Goal: Transaction & Acquisition: Purchase product/service

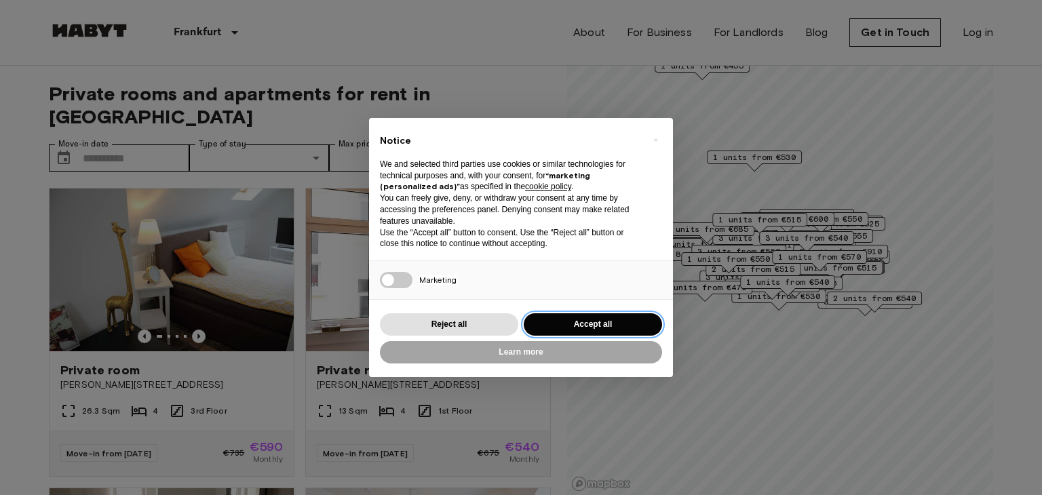
click at [562, 321] on button "Accept all" at bounding box center [593, 324] width 138 height 22
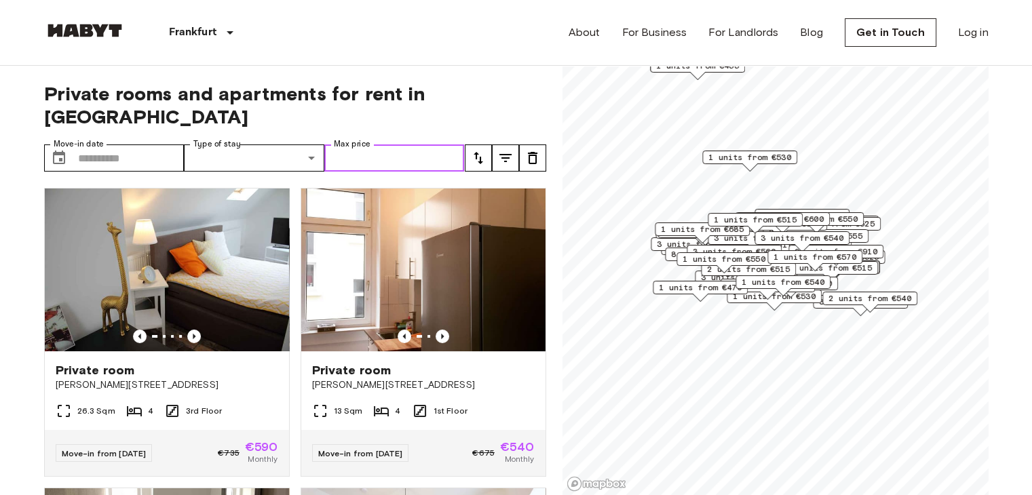
click at [383, 145] on input "Max price" at bounding box center [394, 158] width 140 height 27
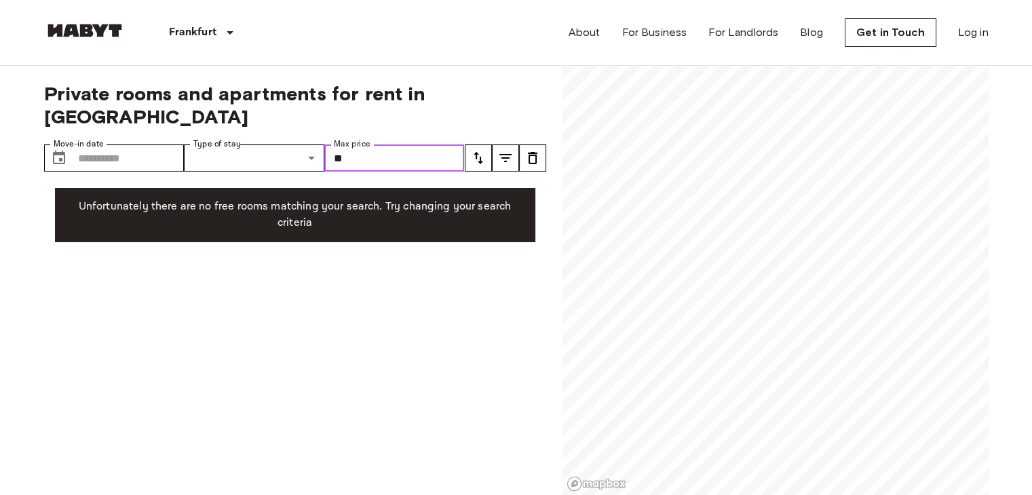
type input "*"
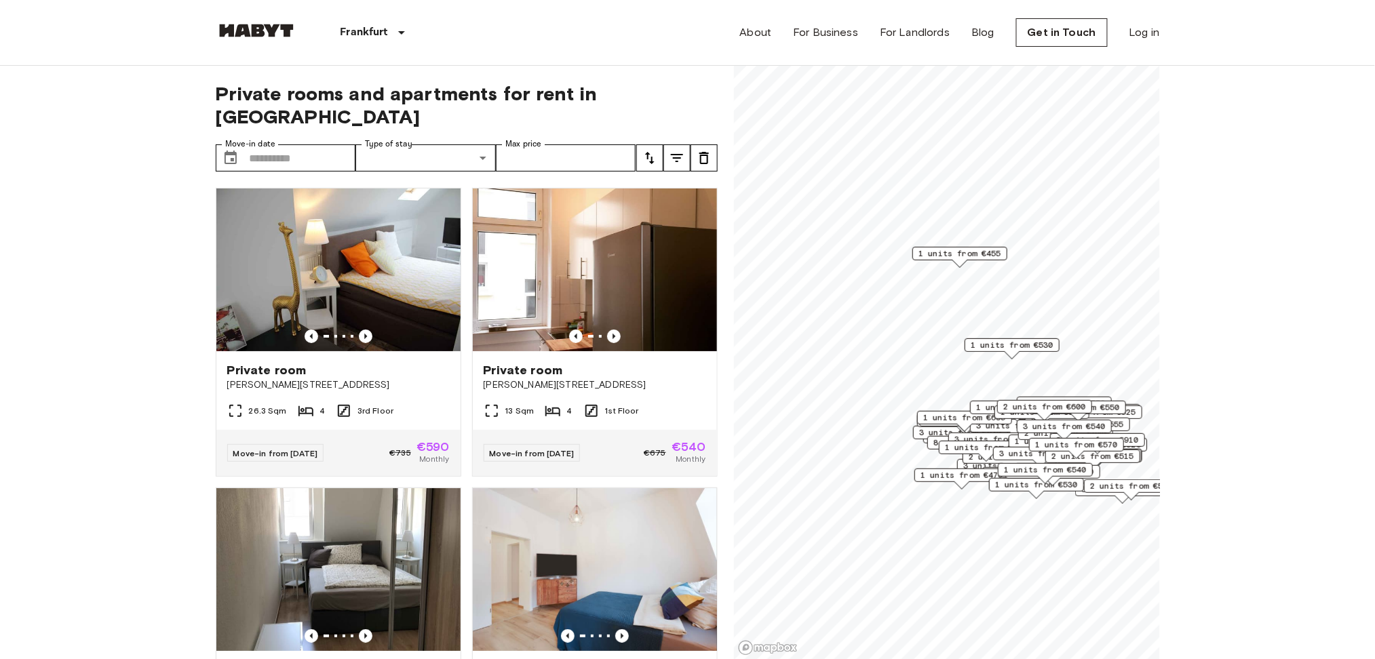
click at [954, 256] on span "1 units from €455" at bounding box center [960, 254] width 83 height 12
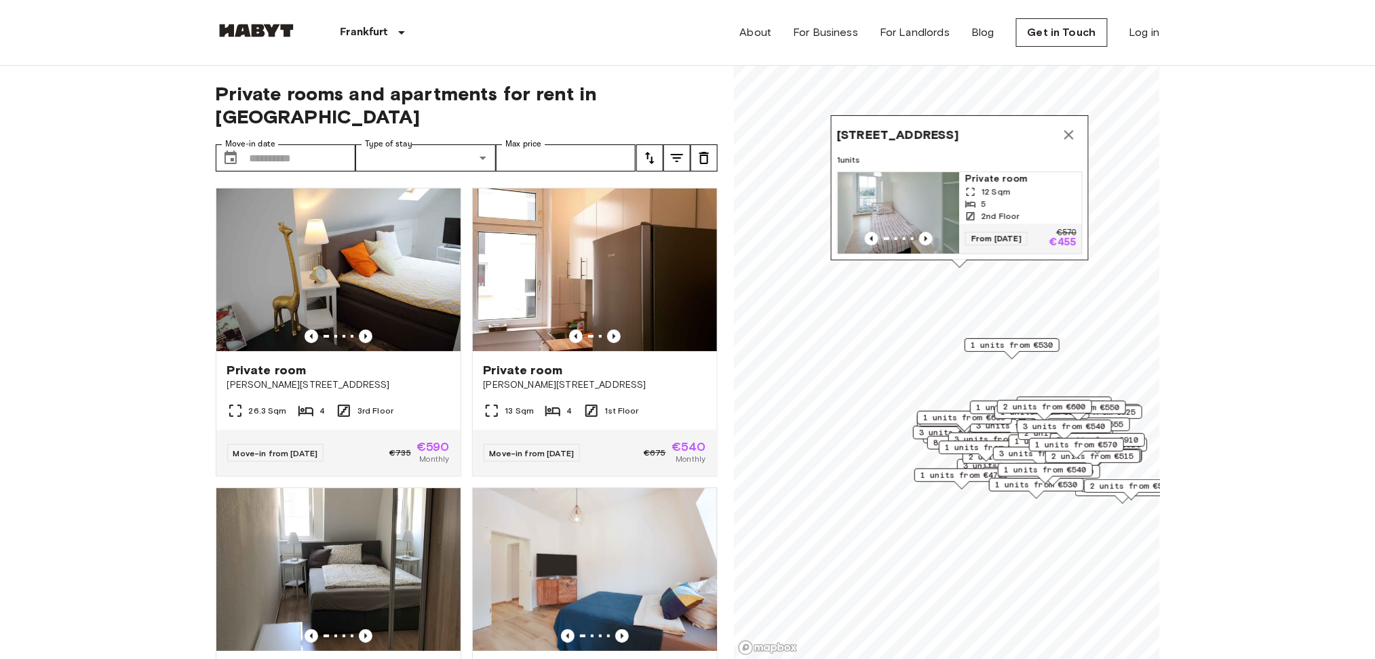
click at [919, 172] on img "Map marker" at bounding box center [899, 212] width 122 height 81
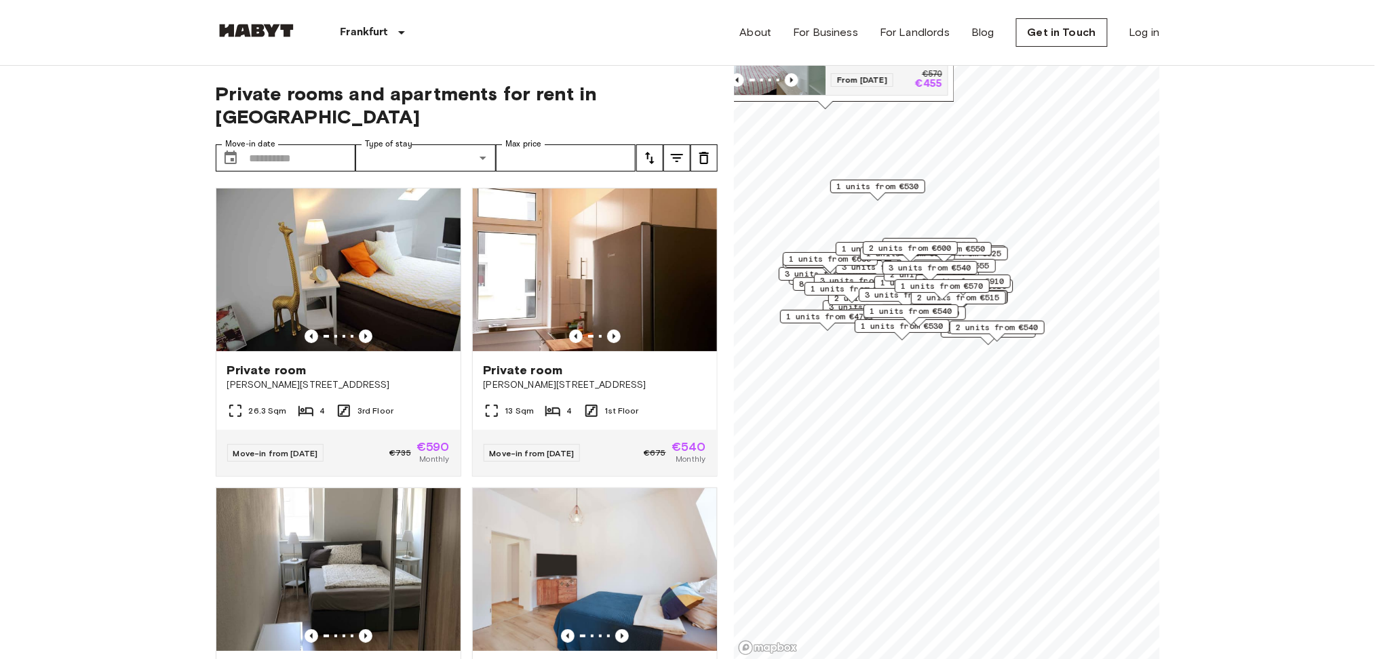
drag, startPoint x: 1040, startPoint y: 461, endPoint x: 906, endPoint y: 303, distance: 208.0
click at [906, 303] on div "Map marker" at bounding box center [906, 304] width 15 height 7
click at [551, 145] on input "Max price" at bounding box center [566, 158] width 140 height 27
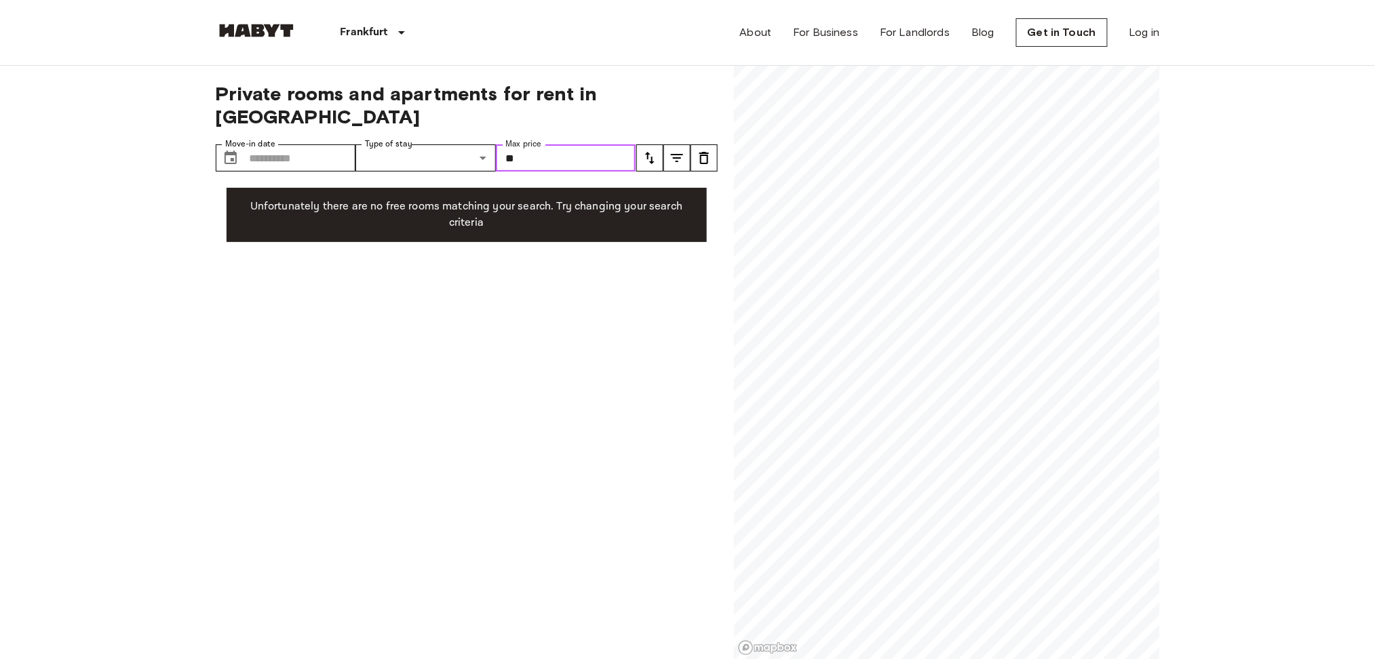
type input "*"
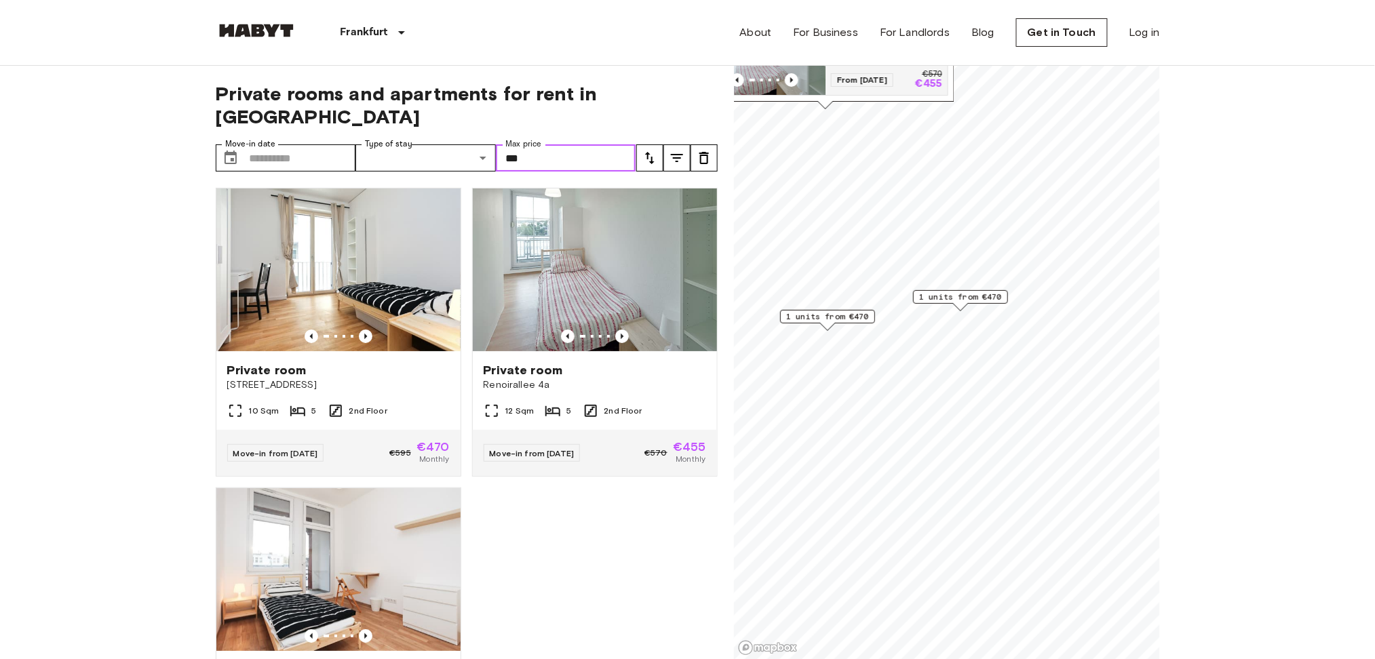
type input "***"
click at [558, 495] on div "Private room Weisbachstraße 7 10 Sqm 5 2nd Floor Move-in from 20 Aug 25 €595 €4…" at bounding box center [461, 418] width 513 height 483
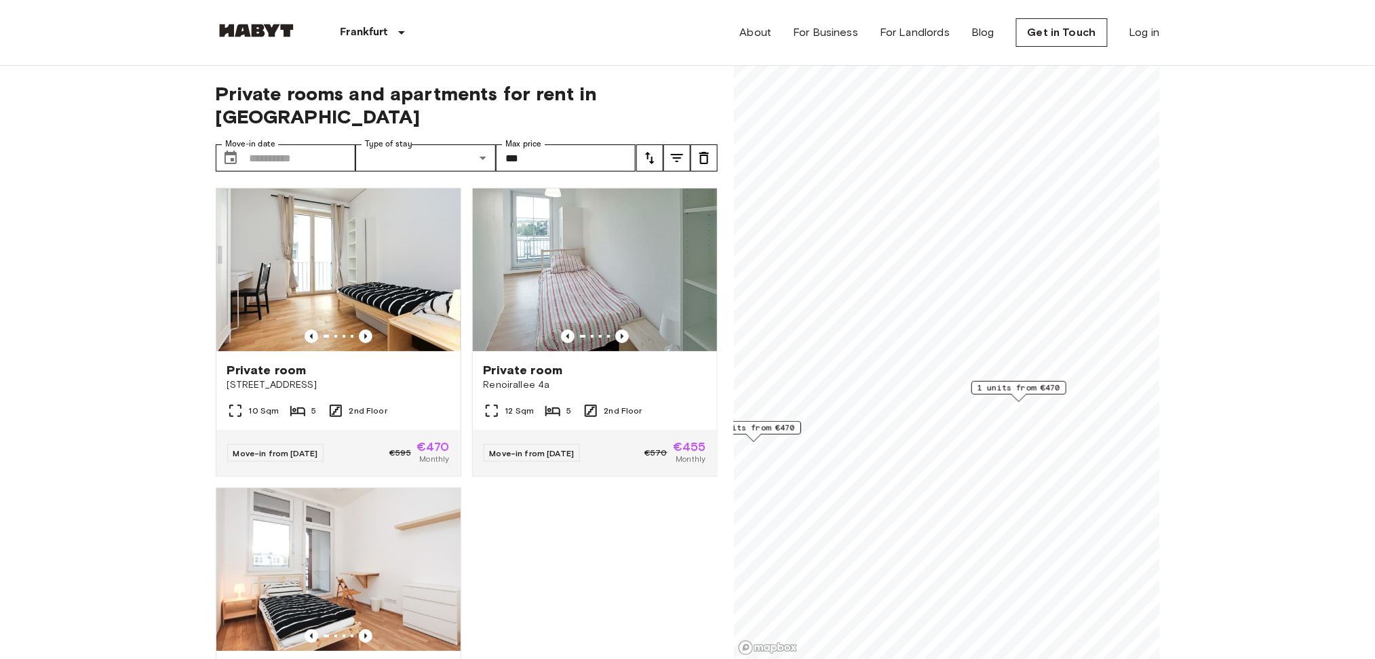
click at [1006, 389] on span "1 units from €470" at bounding box center [1019, 388] width 83 height 12
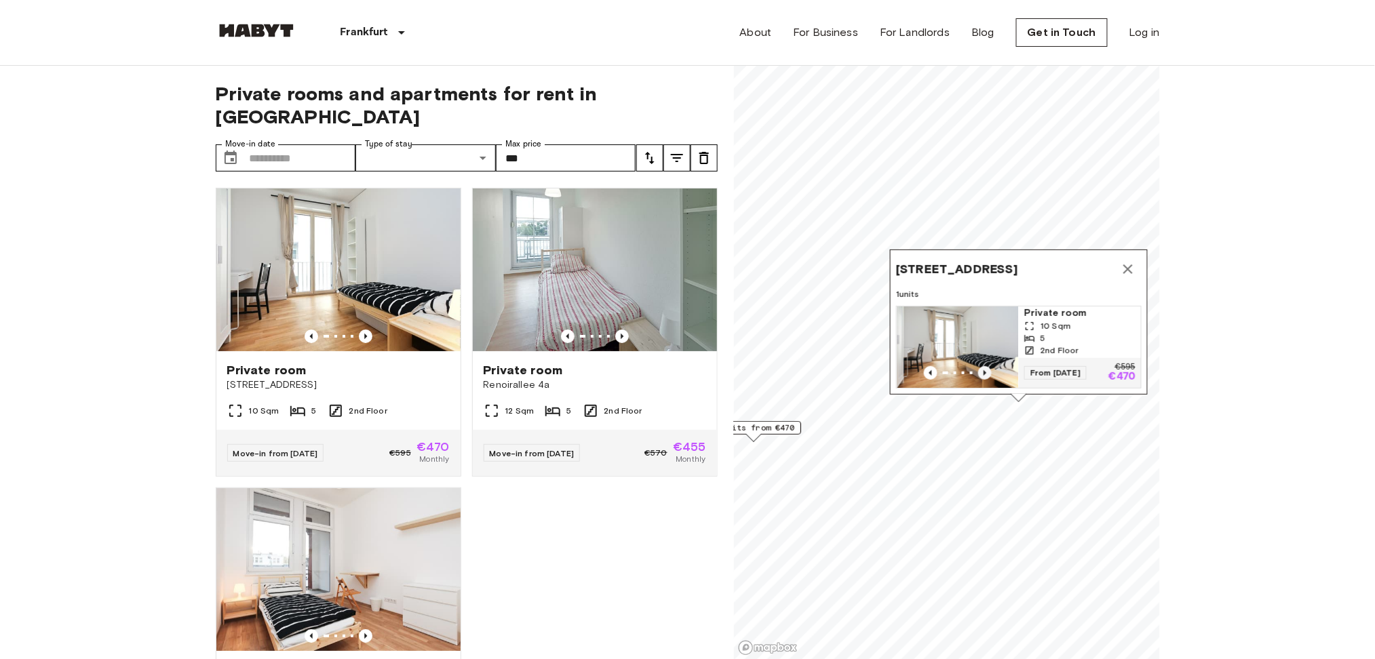
click at [981, 366] on icon "Previous image" at bounding box center [985, 373] width 14 height 14
click at [1031, 261] on icon "Map marker" at bounding box center [1128, 269] width 16 height 16
